Goal: Check status: Check status

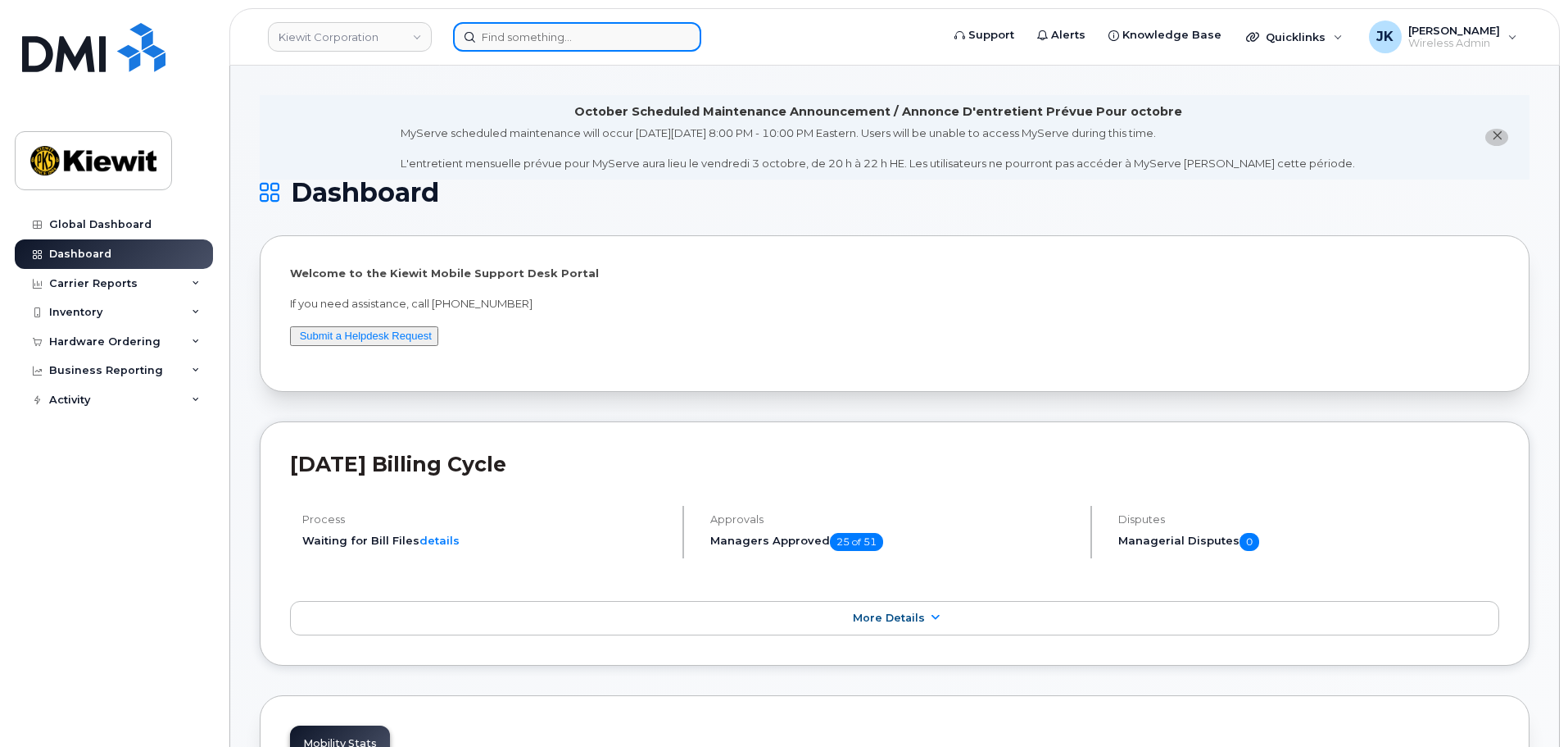
click at [564, 35] on input at bounding box center [577, 37] width 248 height 29
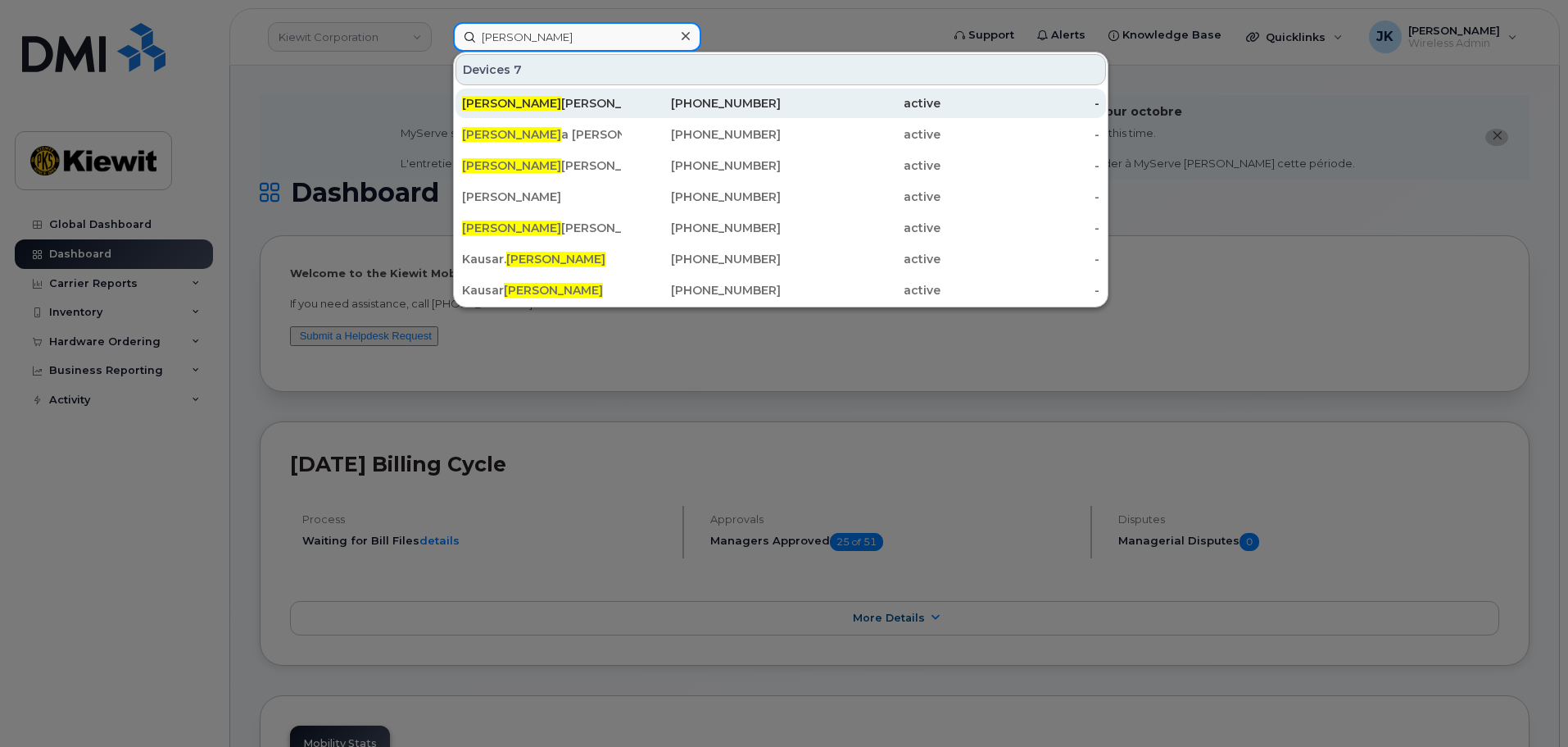
type input "syed"
click at [591, 107] on div "Syed Ali" at bounding box center [541, 103] width 160 height 16
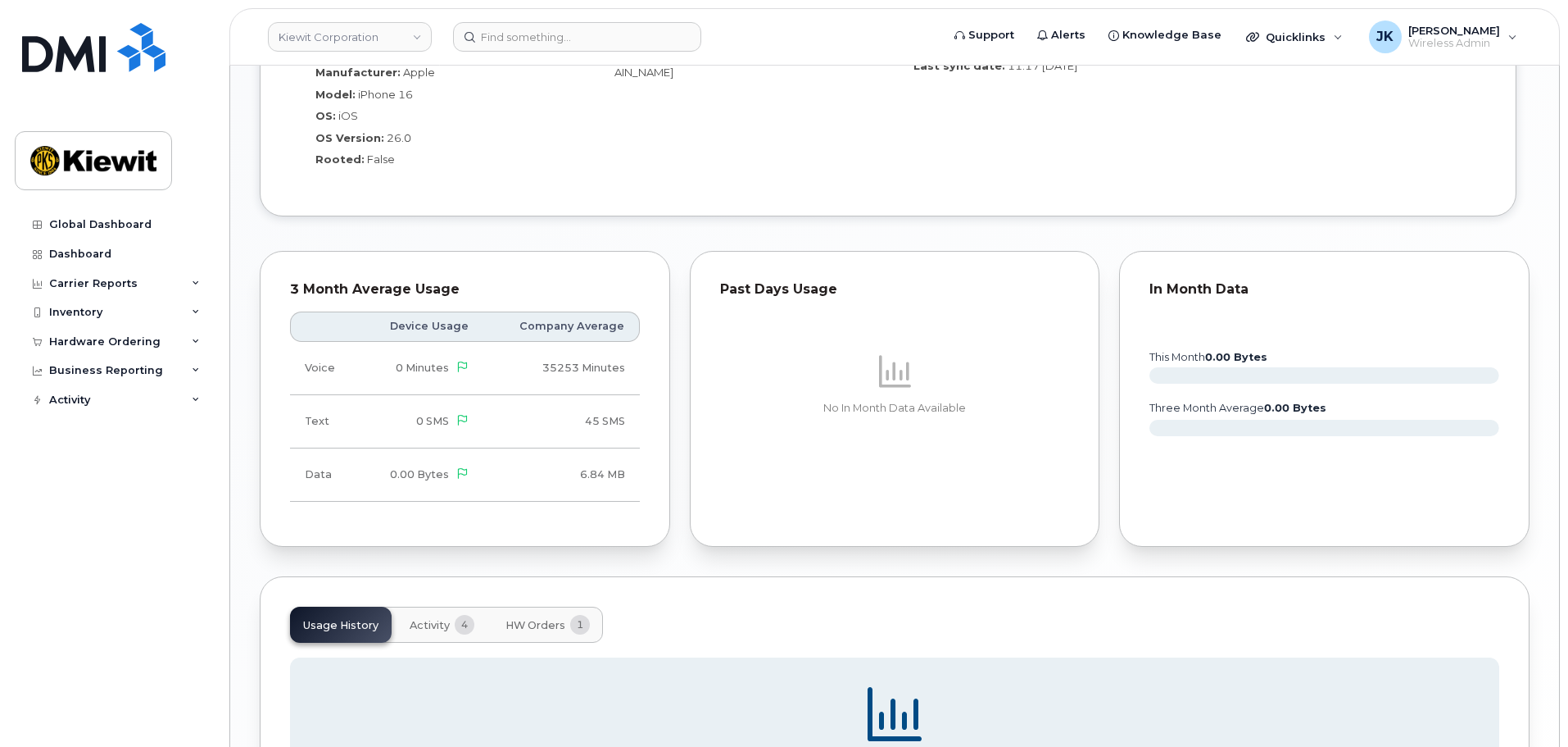
scroll to position [1393, 0]
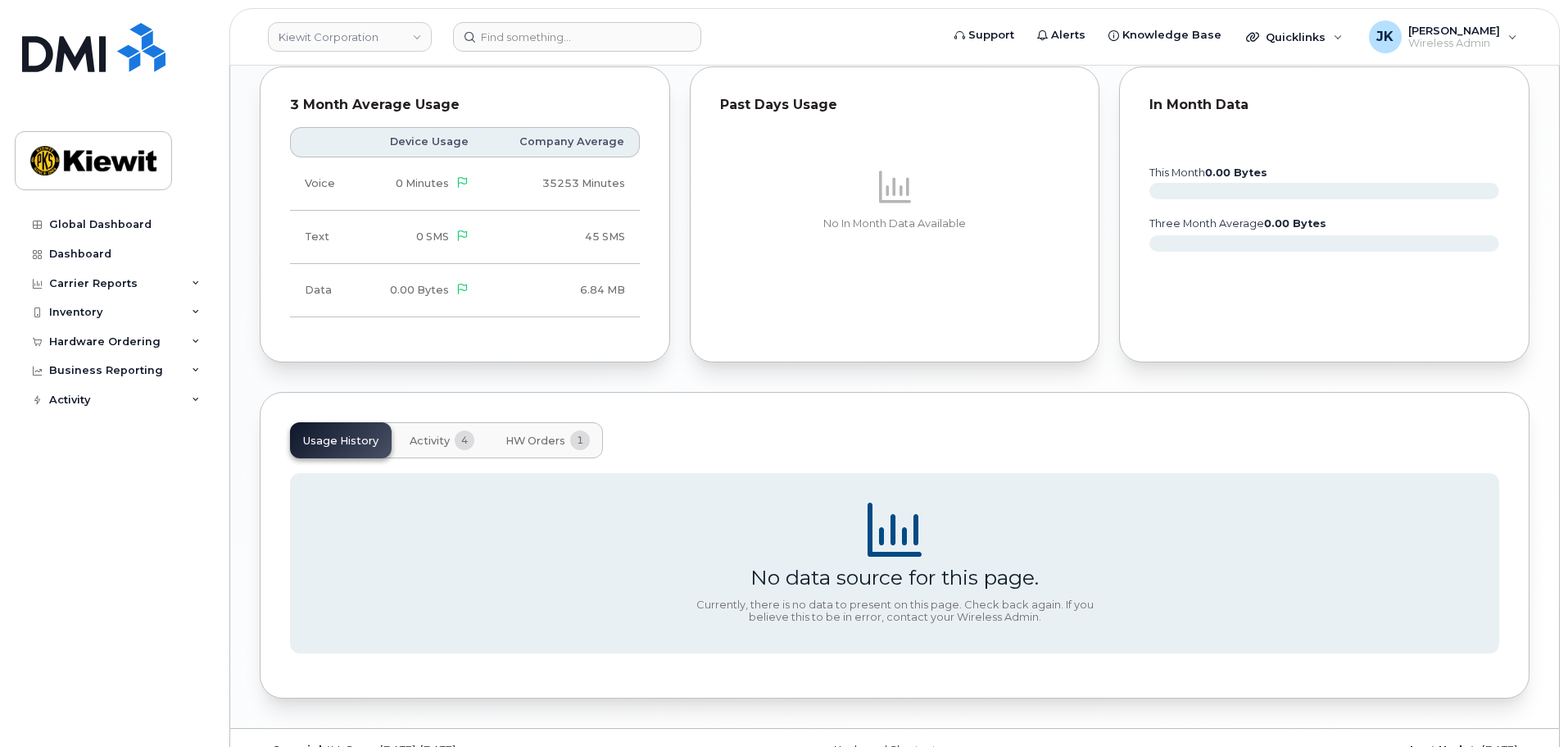
click at [524, 442] on span "HW Orders" at bounding box center [535, 441] width 60 height 13
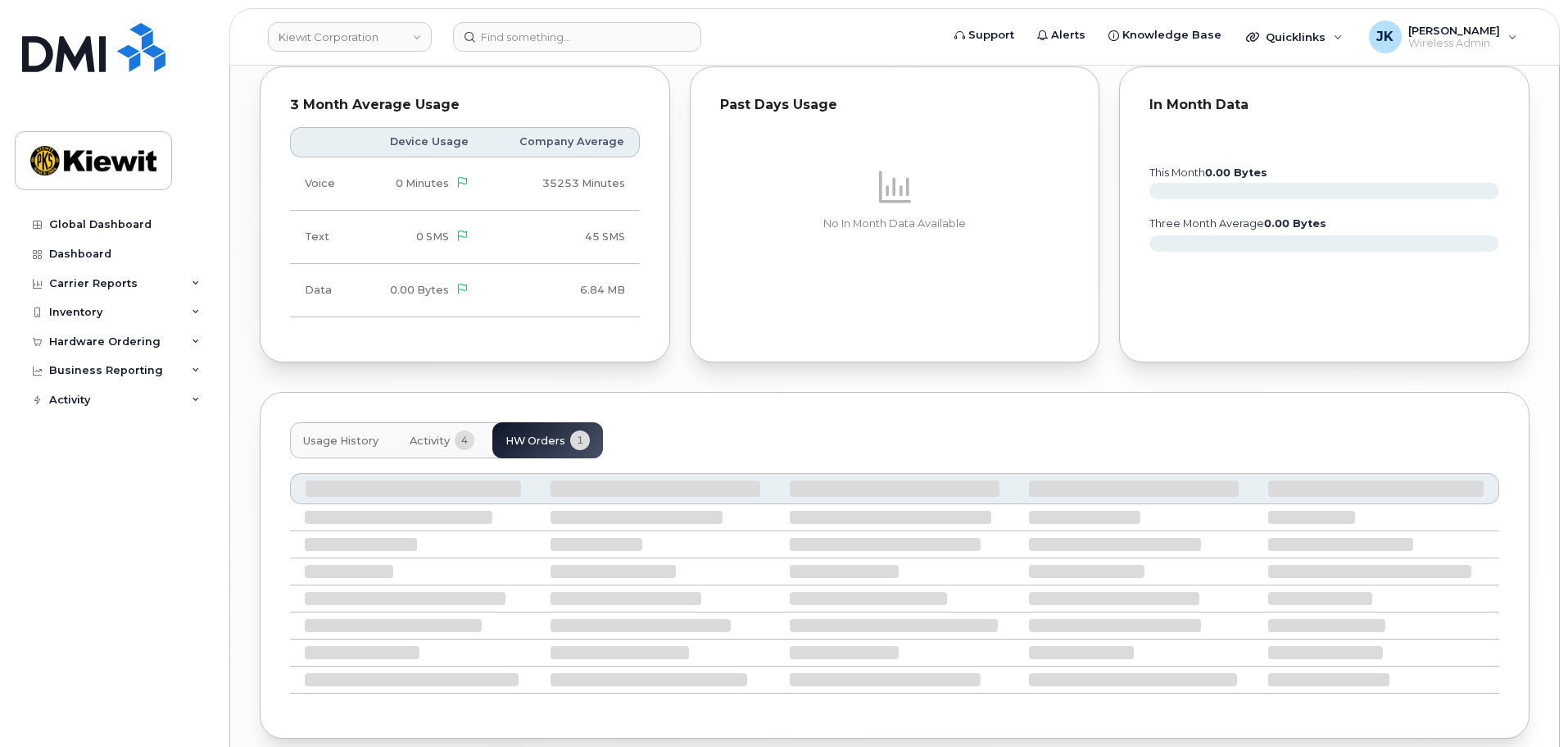
scroll to position [1369, 0]
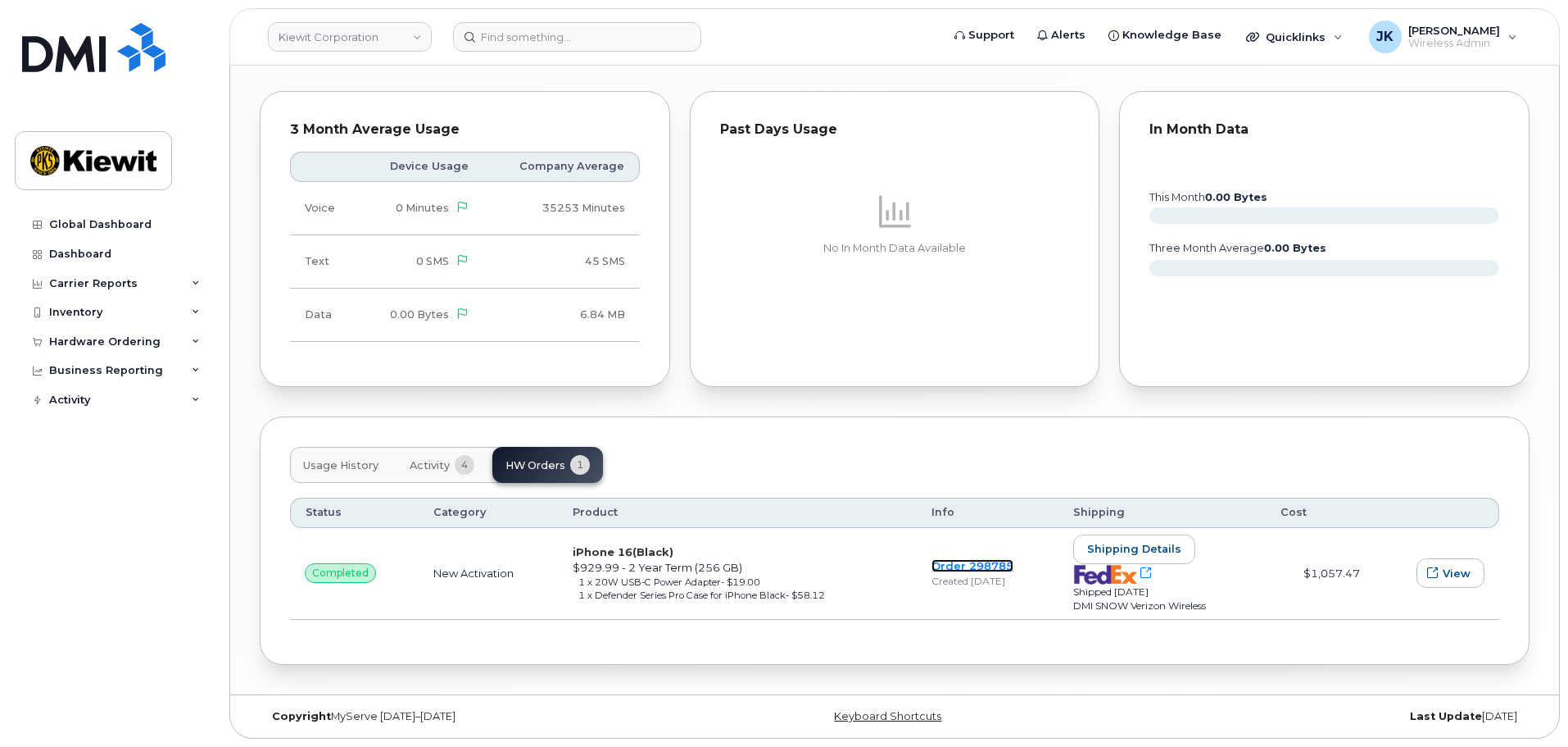
click at [957, 566] on link "Order 298785" at bounding box center [973, 565] width 82 height 13
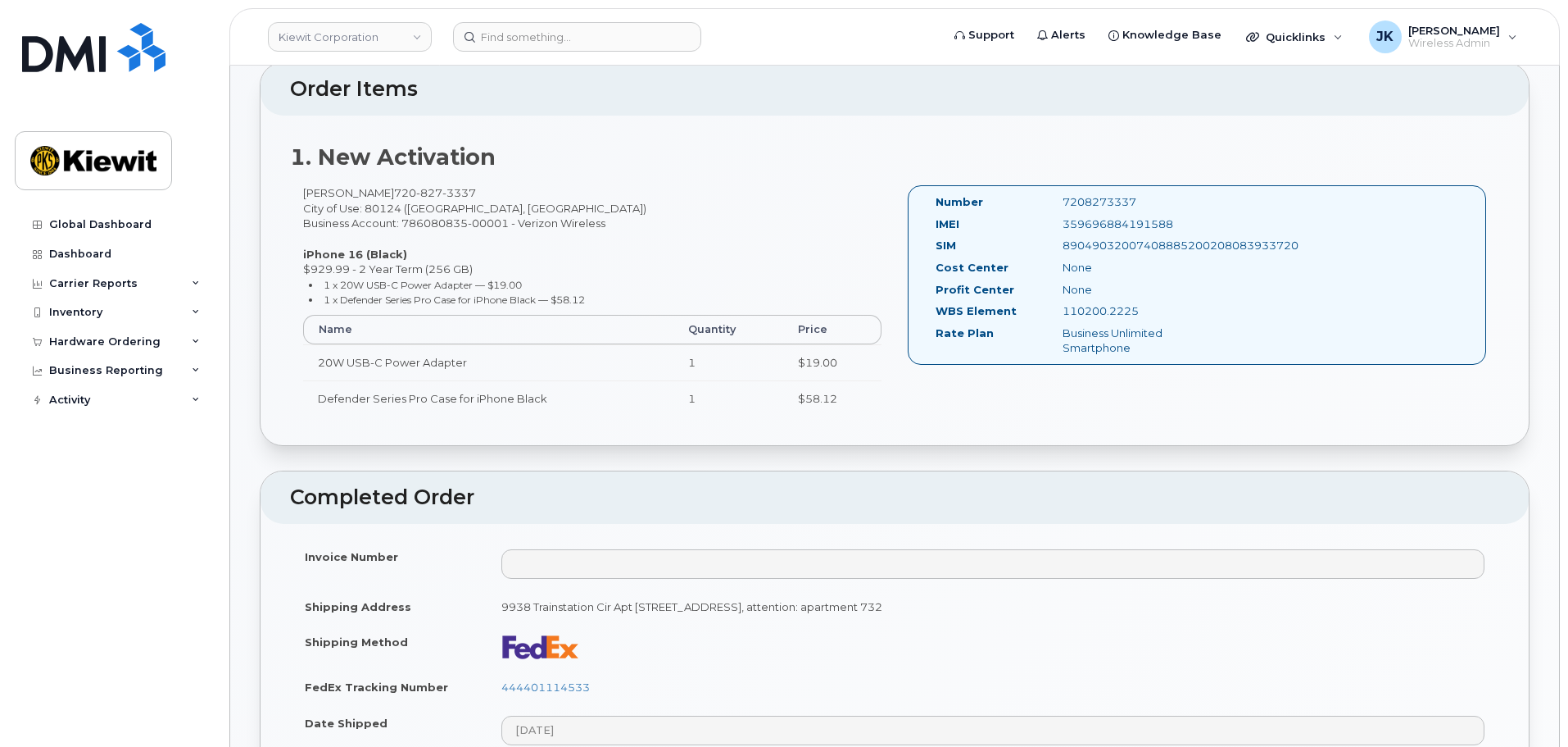
scroll to position [492, 0]
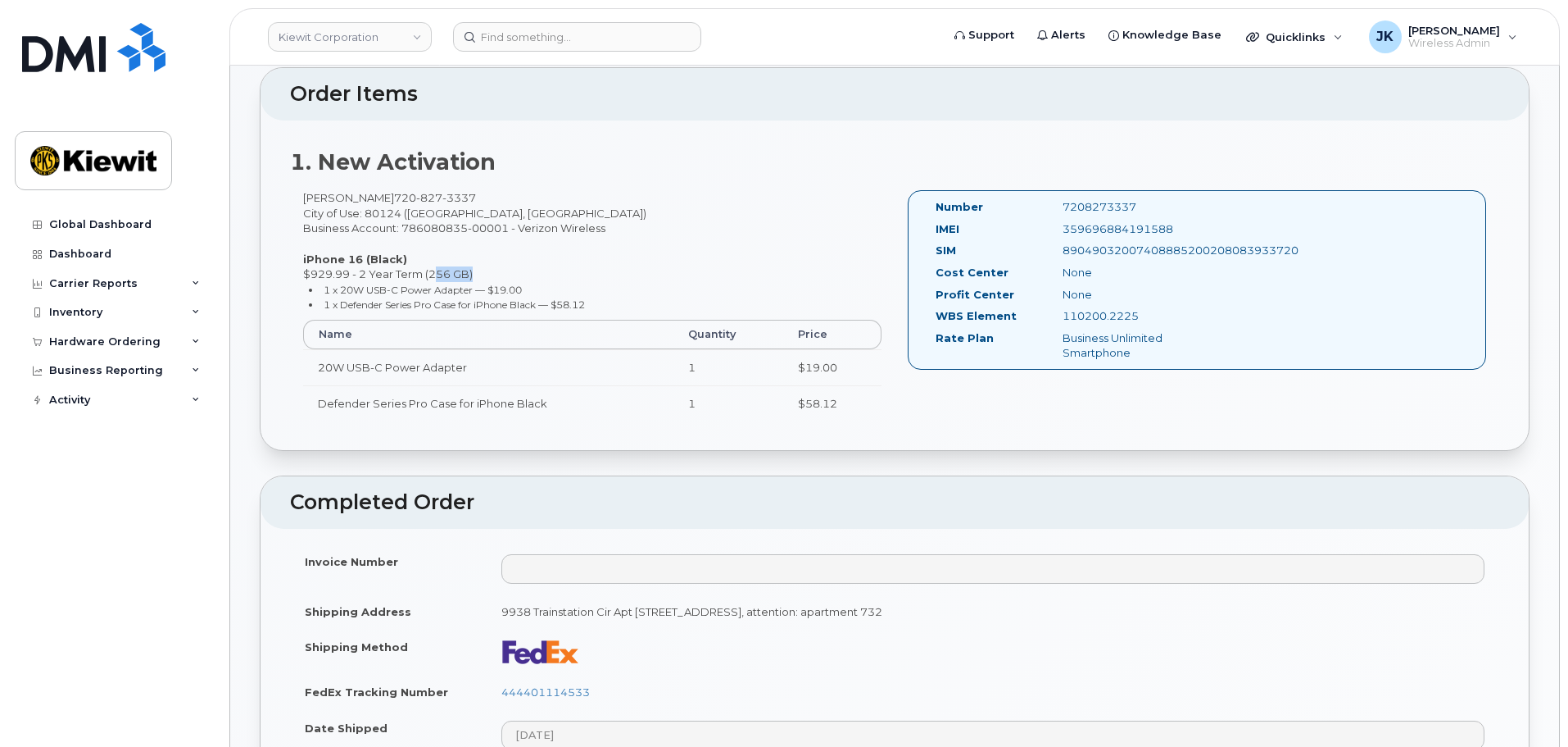
drag, startPoint x: 429, startPoint y: 270, endPoint x: 467, endPoint y: 269, distance: 38.0
click at [467, 269] on div "Syed Ali 720 827 3337 City of Use: 80124 (Lone Tree, CO) Business Account: 7860…" at bounding box center [592, 312] width 605 height 245
click at [599, 270] on div "Syed Ali 720 827 3337 City of Use: 80124 (Lone Tree, CO) Business Account: 7860…" at bounding box center [592, 312] width 605 height 245
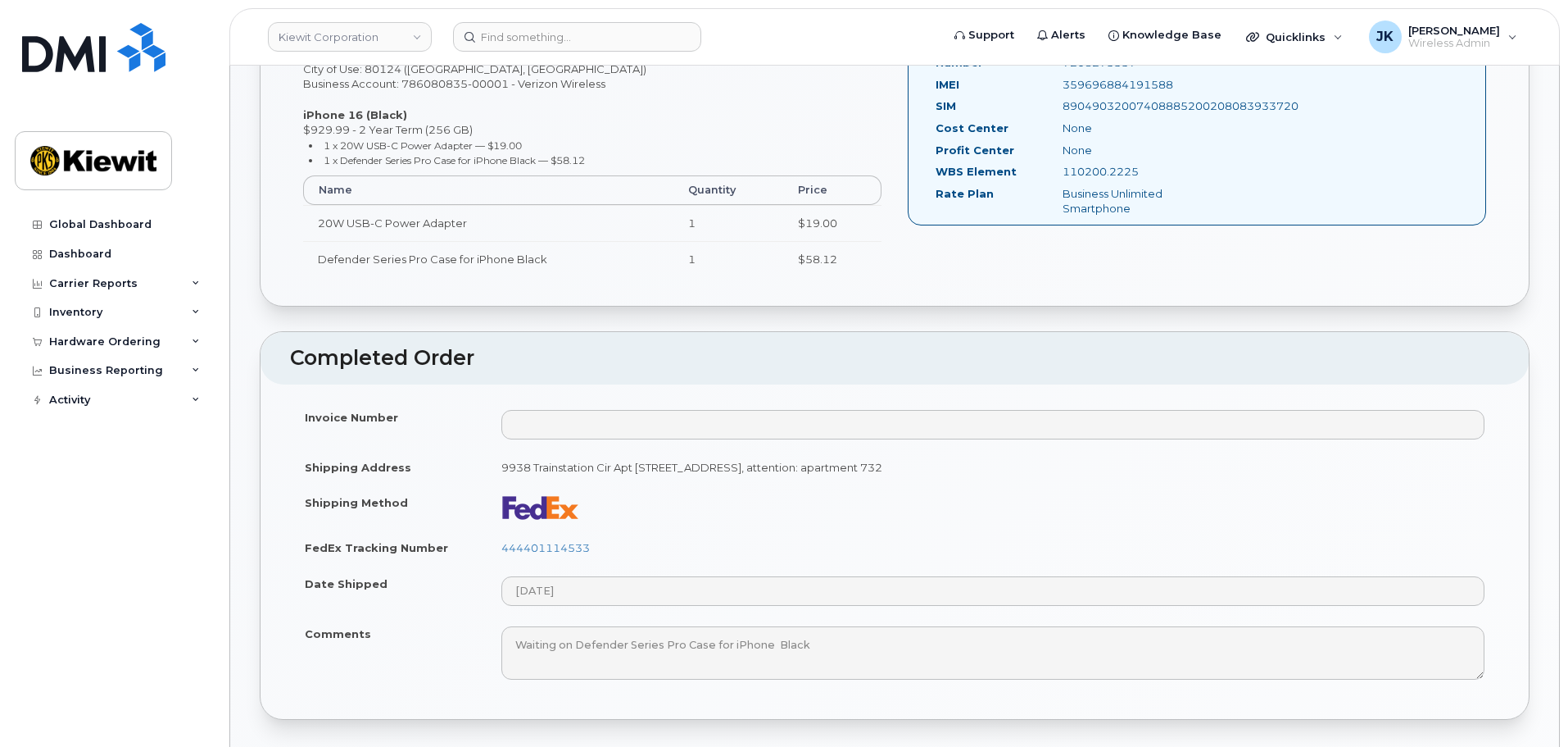
scroll to position [410, 0]
